Goal: Find contact information: Find contact information

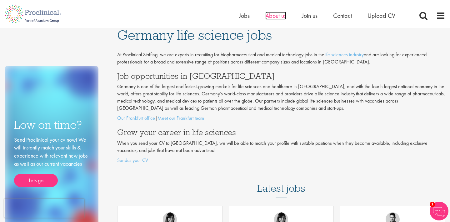
click at [277, 17] on span "About us" at bounding box center [276, 16] width 21 height 8
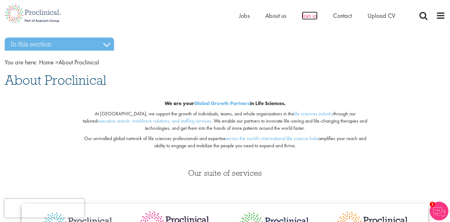
click at [307, 18] on span "Join us" at bounding box center [310, 16] width 16 height 8
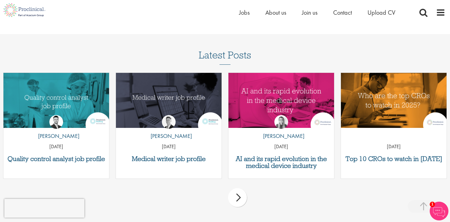
scroll to position [765, 0]
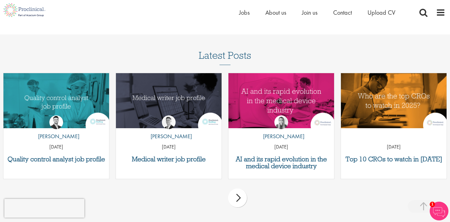
click at [167, 123] on img at bounding box center [169, 122] width 14 height 14
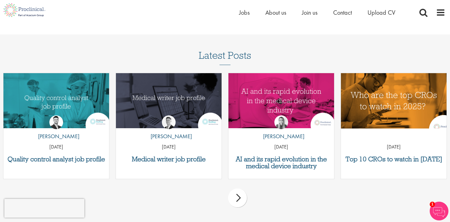
click at [388, 103] on img "Link to a post" at bounding box center [394, 101] width 127 height 66
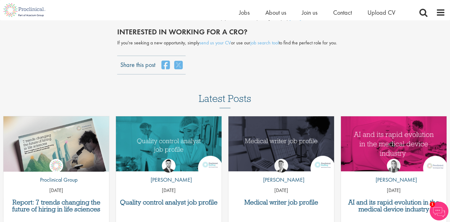
scroll to position [1613, 0]
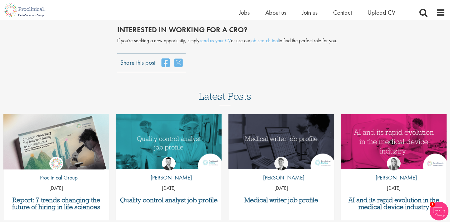
click at [436, 208] on img at bounding box center [439, 211] width 19 height 19
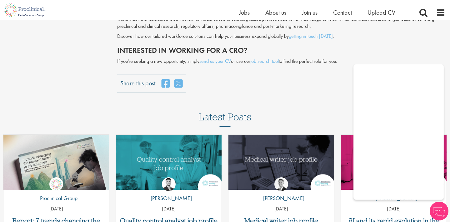
scroll to position [1592, 0]
click at [331, 74] on div "Share this post" at bounding box center [281, 83] width 328 height 19
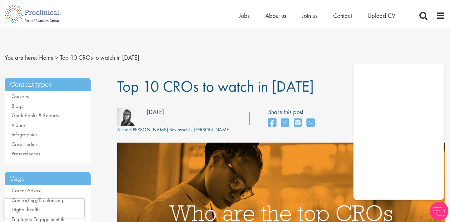
scroll to position [0, 0]
click at [275, 17] on span "About us" at bounding box center [276, 16] width 21 height 8
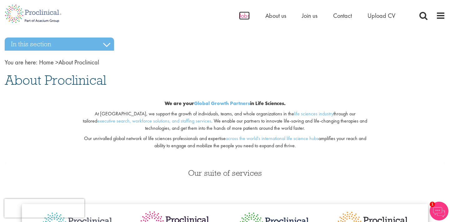
click at [245, 15] on span "Jobs" at bounding box center [244, 16] width 11 height 8
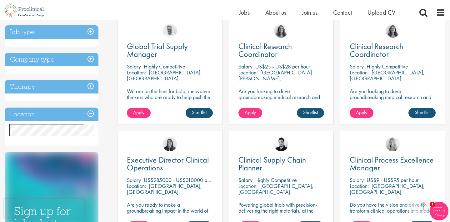
scroll to position [125, 0]
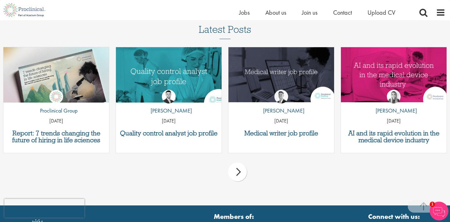
scroll to position [435, 0]
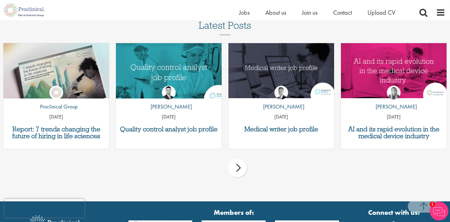
click at [183, 64] on img "Link to a post" at bounding box center [168, 71] width 127 height 66
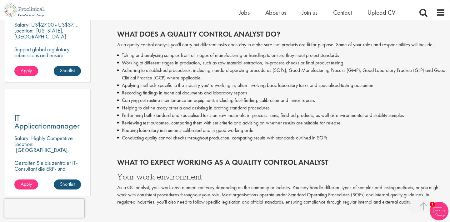
scroll to position [382, 0]
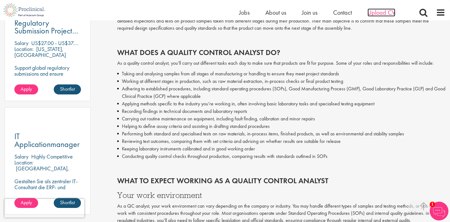
click at [383, 13] on span "Upload CV" at bounding box center [382, 12] width 28 height 8
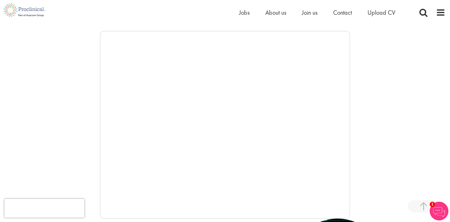
scroll to position [97, 0]
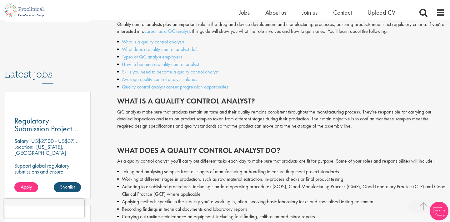
scroll to position [290, 0]
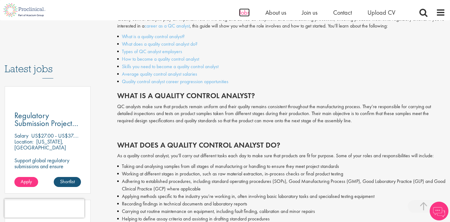
click at [245, 12] on span "Jobs" at bounding box center [244, 12] width 11 height 8
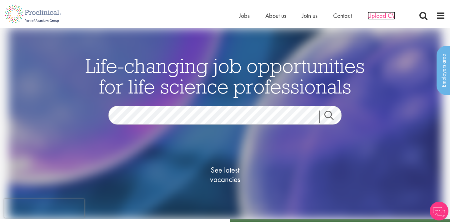
click at [379, 15] on span "Upload CV" at bounding box center [382, 16] width 28 height 8
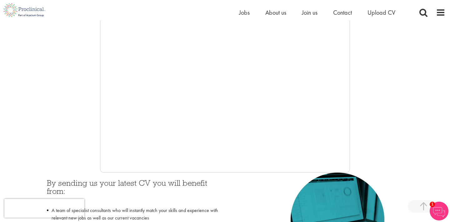
scroll to position [143, 0]
click at [379, 12] on span "Upload CV" at bounding box center [382, 12] width 28 height 8
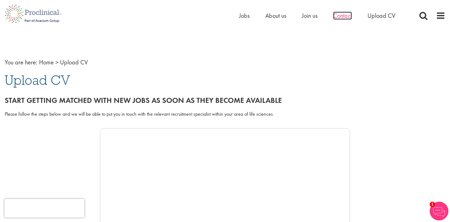
click at [344, 15] on span "Contact" at bounding box center [342, 16] width 19 height 8
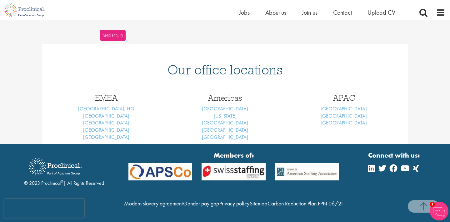
scroll to position [243, 0]
click at [109, 134] on link "Munich" at bounding box center [106, 137] width 46 height 7
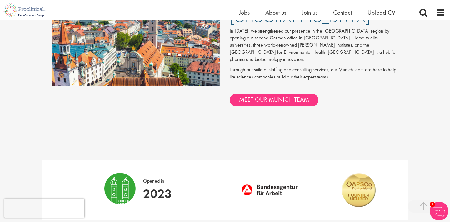
scroll to position [416, 0]
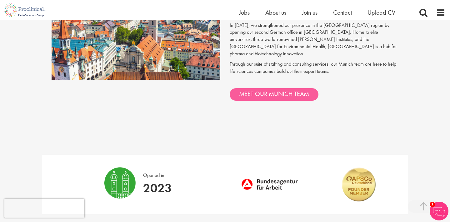
click at [268, 88] on link "MEET OUR MUNICH TEAM" at bounding box center [274, 94] width 89 height 13
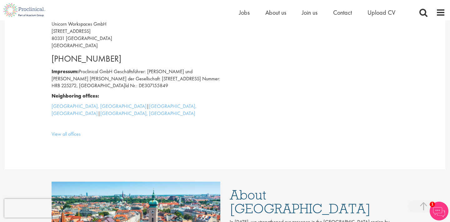
scroll to position [220, 0]
click at [74, 130] on link "View all offices" at bounding box center [66, 133] width 29 height 7
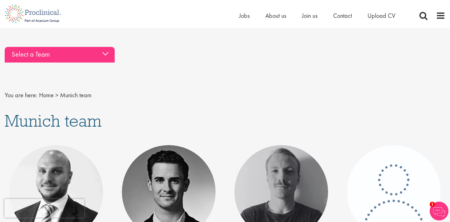
click at [106, 52] on div "Select a Team" at bounding box center [60, 55] width 110 height 16
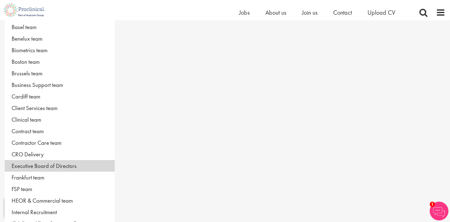
scroll to position [42, 0]
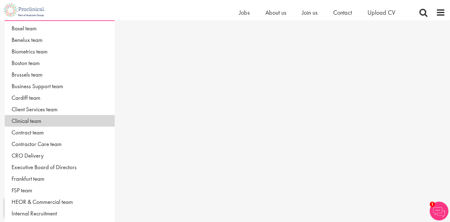
click at [38, 122] on link "Clinical team" at bounding box center [60, 121] width 110 height 12
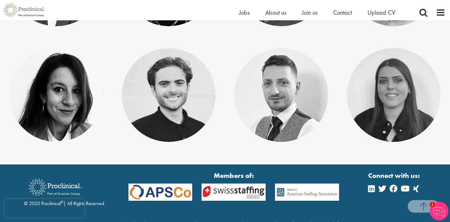
scroll to position [249, 0]
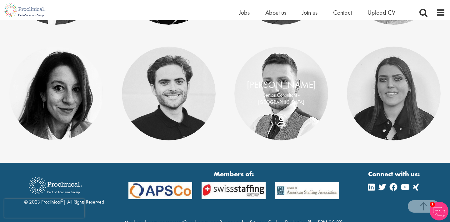
click at [277, 85] on link "[PERSON_NAME]" at bounding box center [281, 85] width 69 height 12
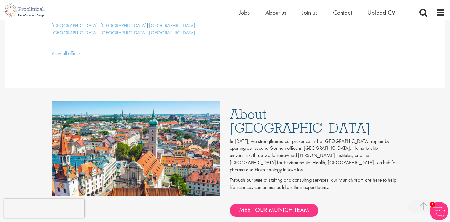
scroll to position [297, 0]
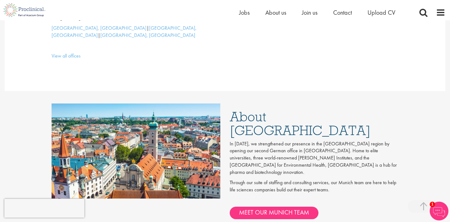
click at [437, 210] on img at bounding box center [439, 211] width 19 height 19
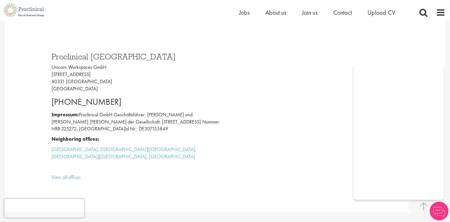
scroll to position [176, 0]
